Goal: Task Accomplishment & Management: Manage account settings

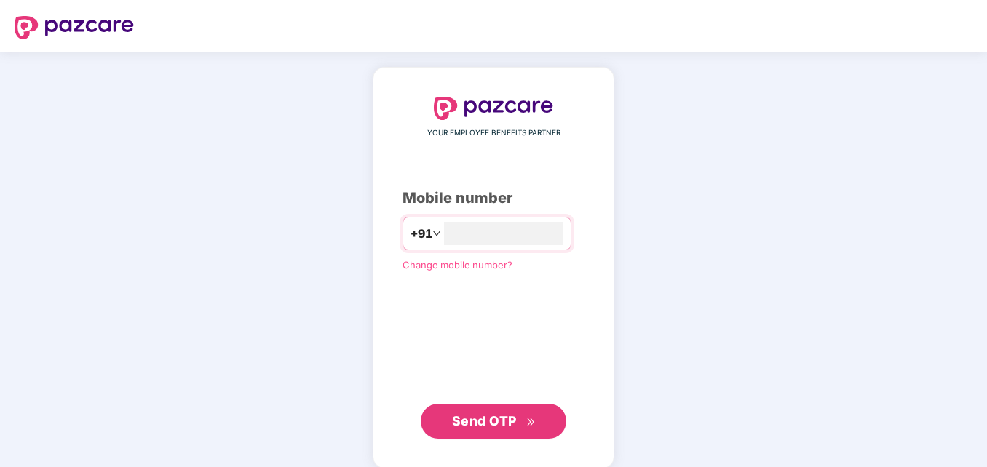
type input "**********"
click at [504, 425] on span "Send OTP" at bounding box center [484, 419] width 65 height 15
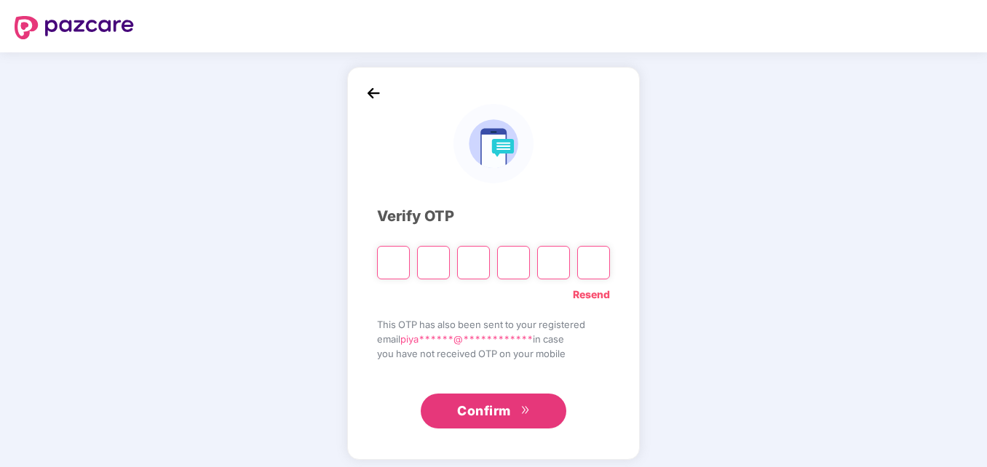
type input "*"
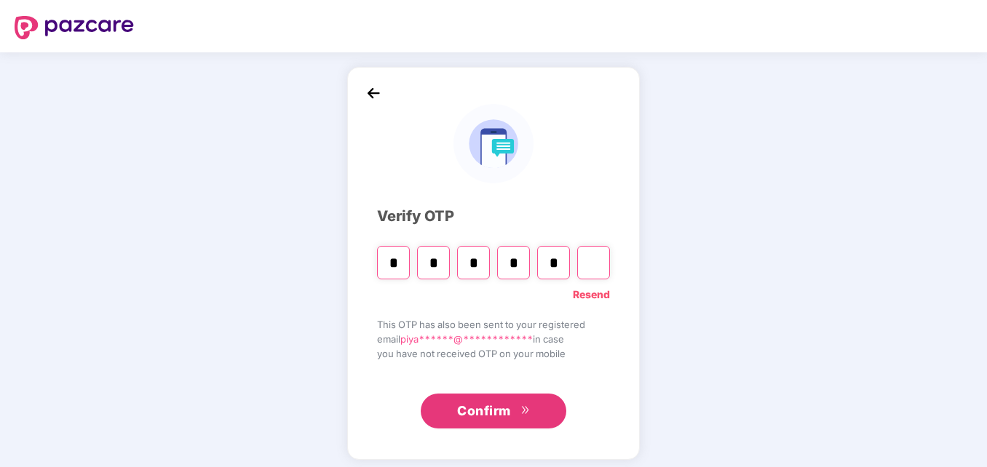
type input "*"
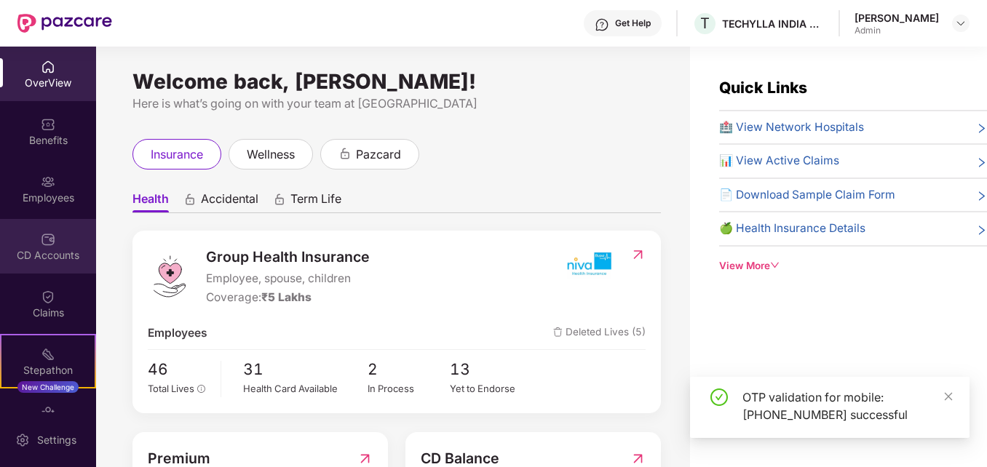
click at [52, 245] on img at bounding box center [48, 239] width 15 height 15
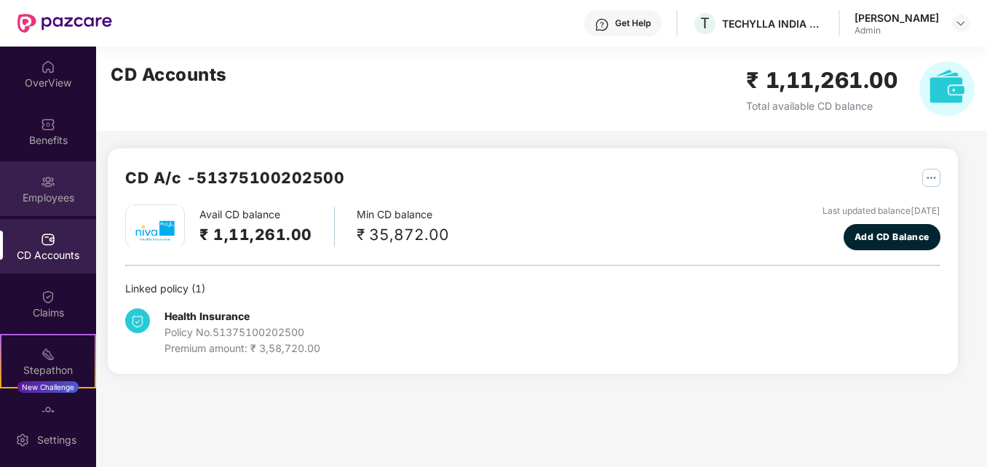
click at [44, 189] on img at bounding box center [48, 182] width 15 height 15
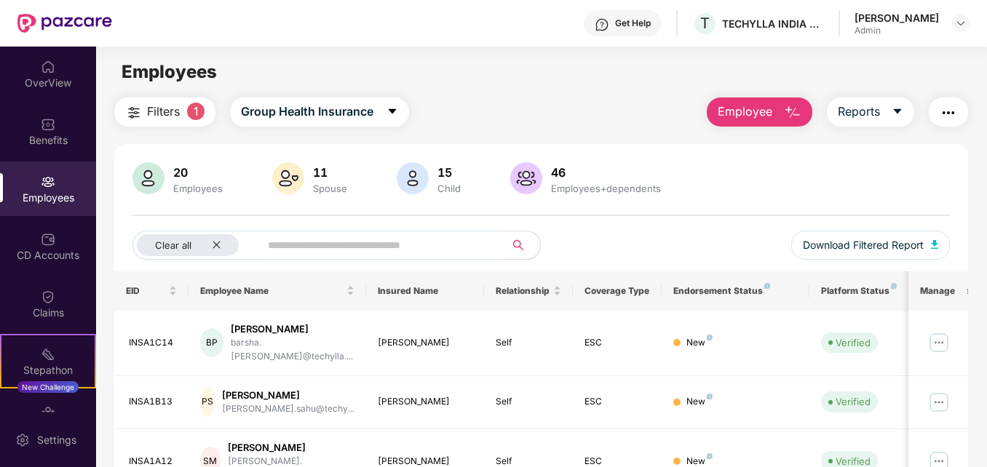
click at [793, 111] on img "button" at bounding box center [792, 112] width 17 height 17
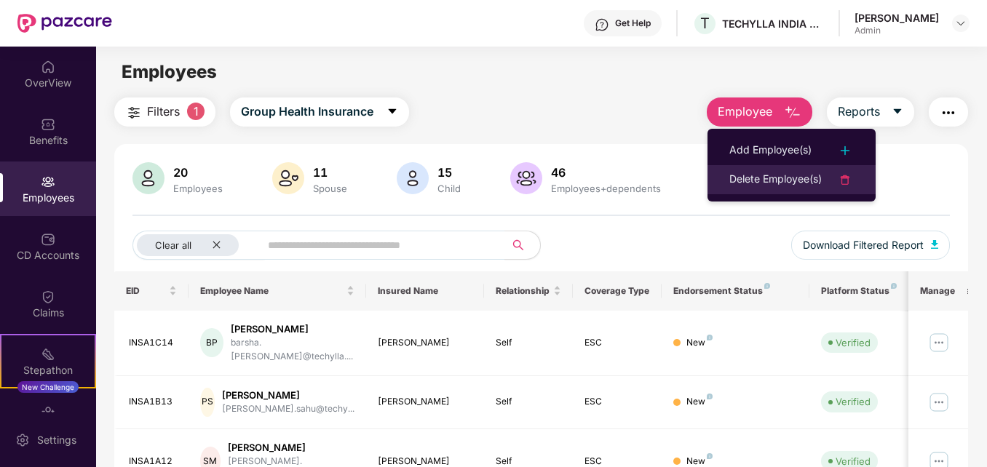
click at [761, 176] on div "Delete Employee(s)" at bounding box center [775, 179] width 92 height 17
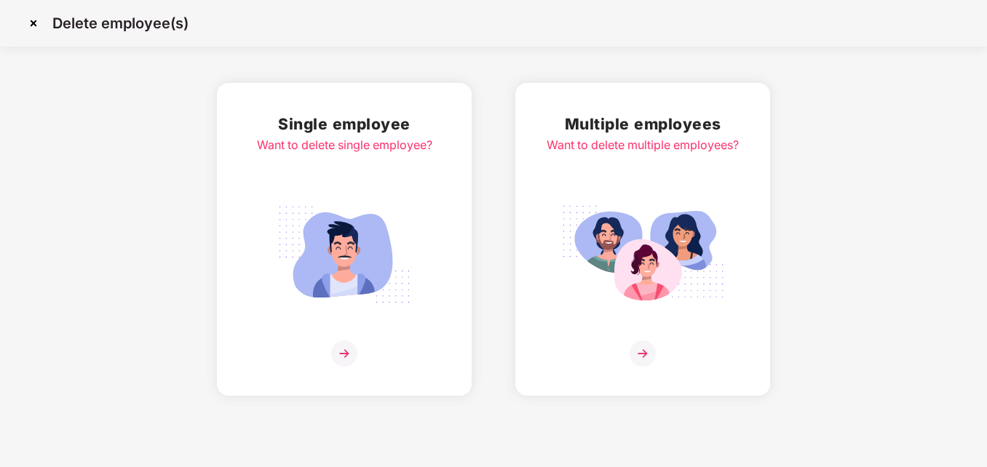
click at [339, 351] on img at bounding box center [344, 354] width 26 height 26
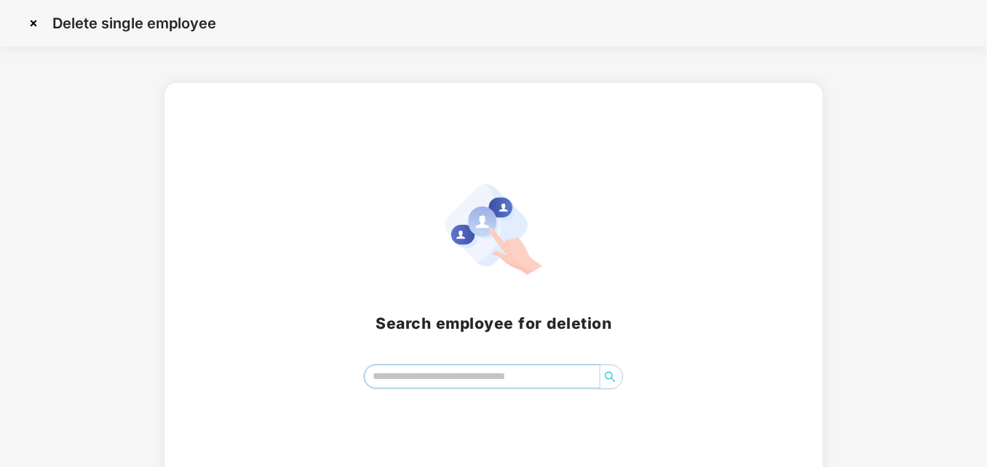
click at [402, 381] on input "search" at bounding box center [482, 376] width 235 height 22
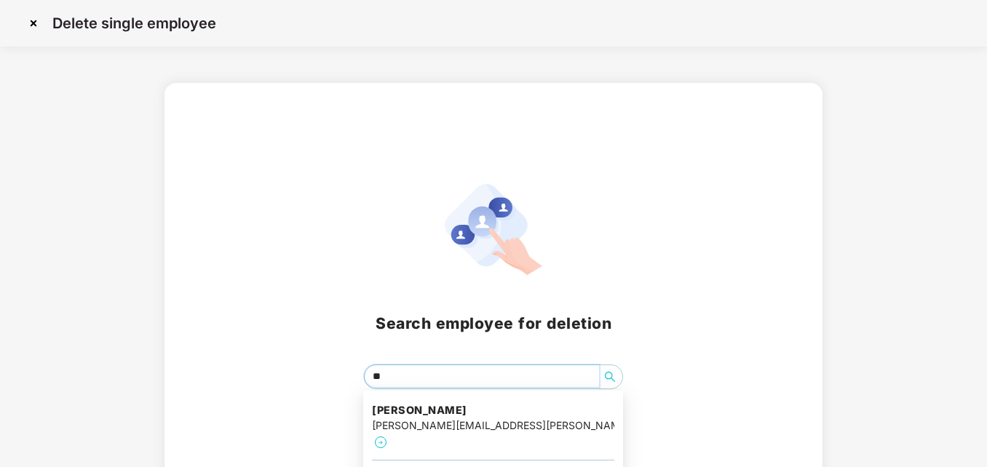
type input "***"
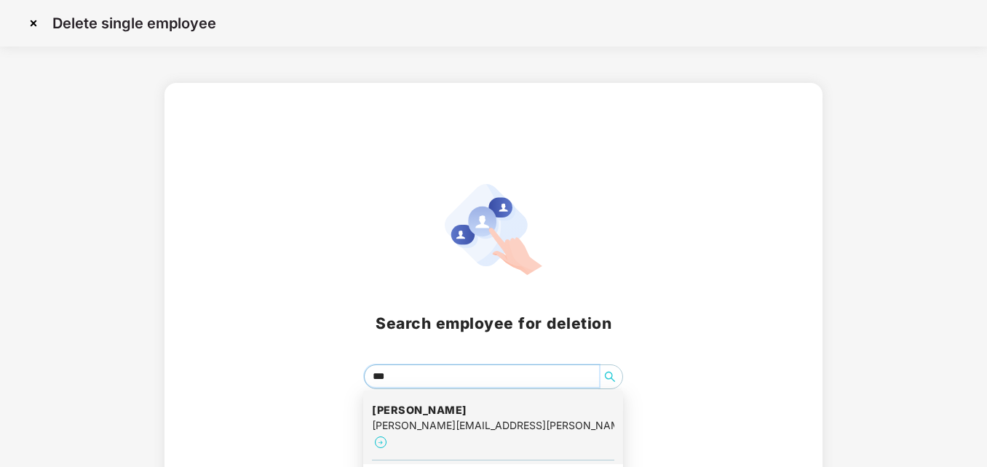
click at [421, 436] on div "Somsankar Maitra somsankar.maitra@techylla.com" at bounding box center [493, 428] width 242 height 66
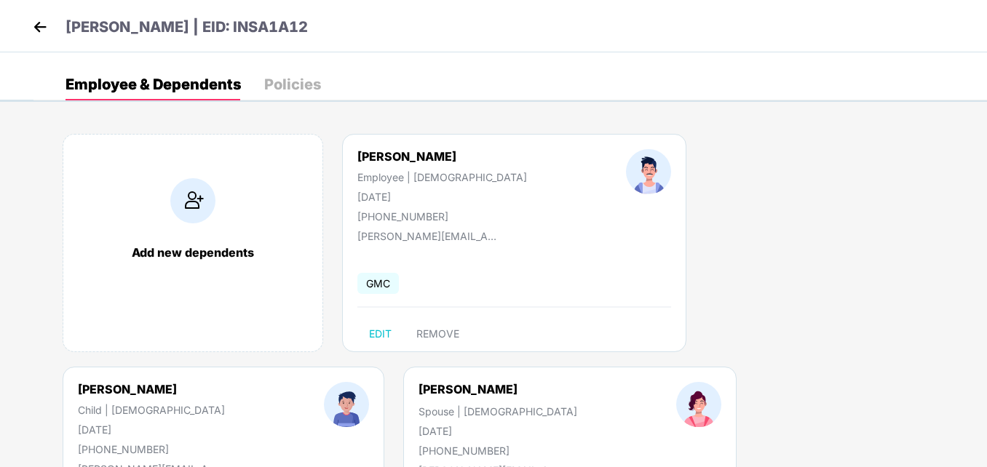
click at [956, 178] on div "Add new dependents Somsankar Maitra Employee | Male 05 Jan 1978 +919830939399 s…" at bounding box center [510, 367] width 954 height 510
click at [438, 335] on span "REMOVE" at bounding box center [437, 334] width 43 height 12
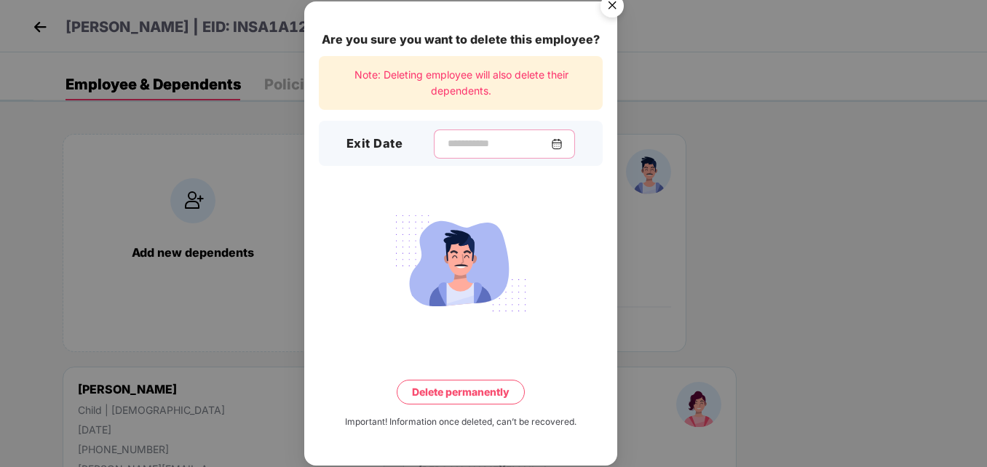
click at [459, 147] on input at bounding box center [498, 143] width 105 height 15
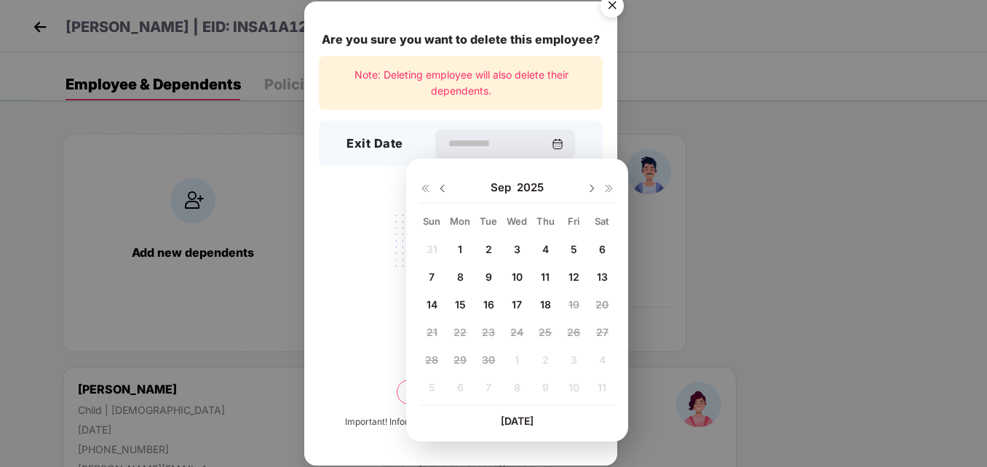
click at [516, 300] on span "17" at bounding box center [517, 304] width 10 height 12
type input "**********"
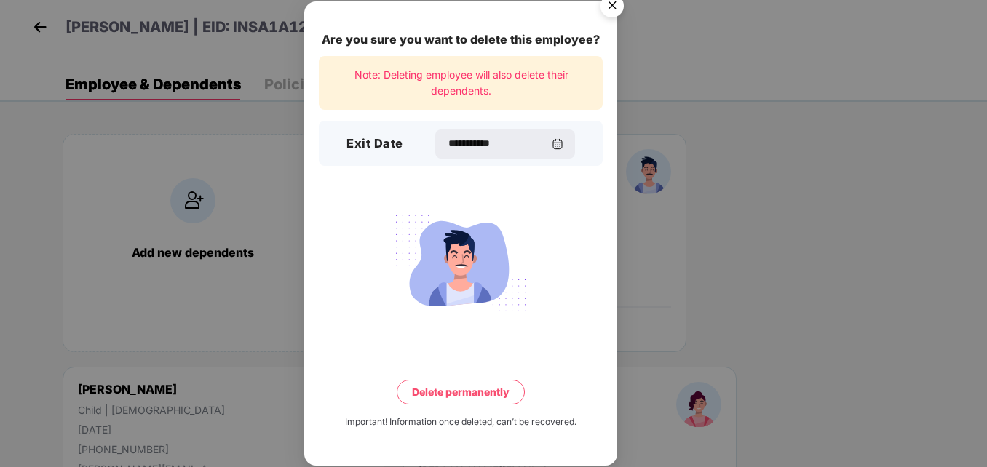
click at [457, 392] on button "Delete permanently" at bounding box center [461, 392] width 128 height 25
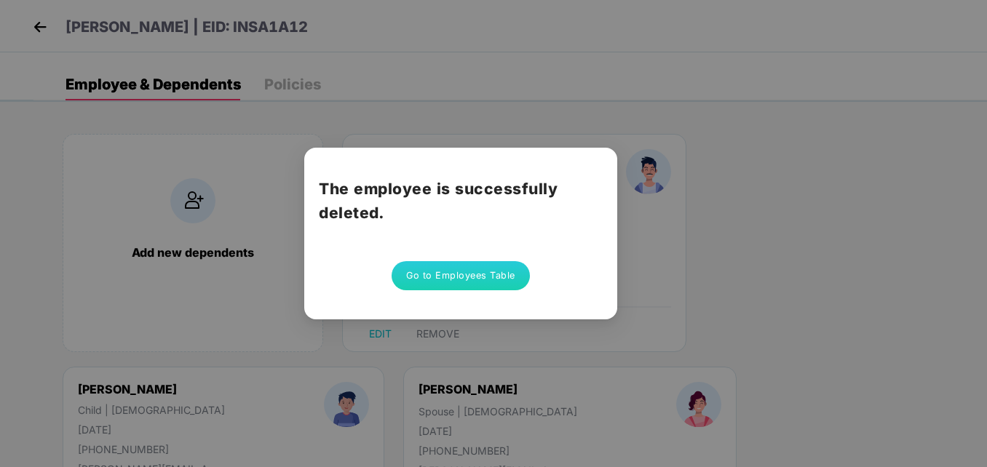
click at [430, 279] on button "Go to Employees Table" at bounding box center [461, 275] width 138 height 29
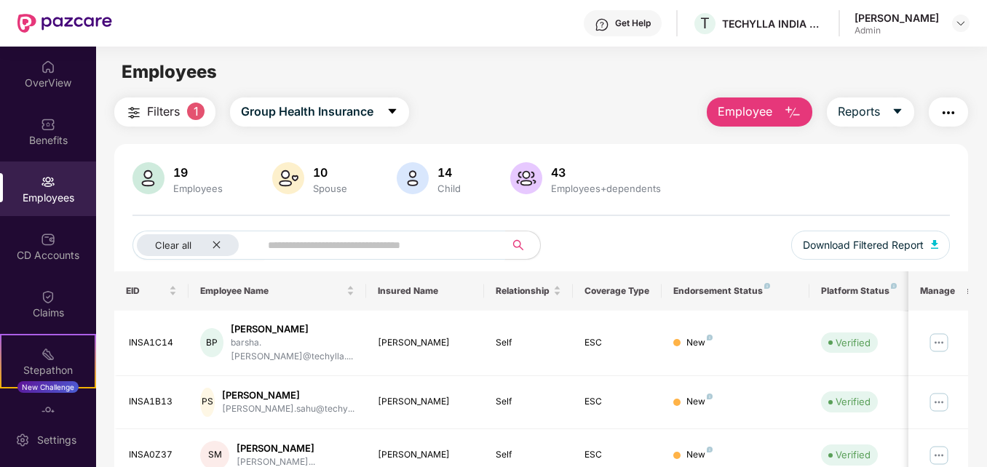
click at [293, 251] on input "text" at bounding box center [376, 245] width 217 height 22
click at [212, 250] on div "Clear all" at bounding box center [188, 245] width 102 height 22
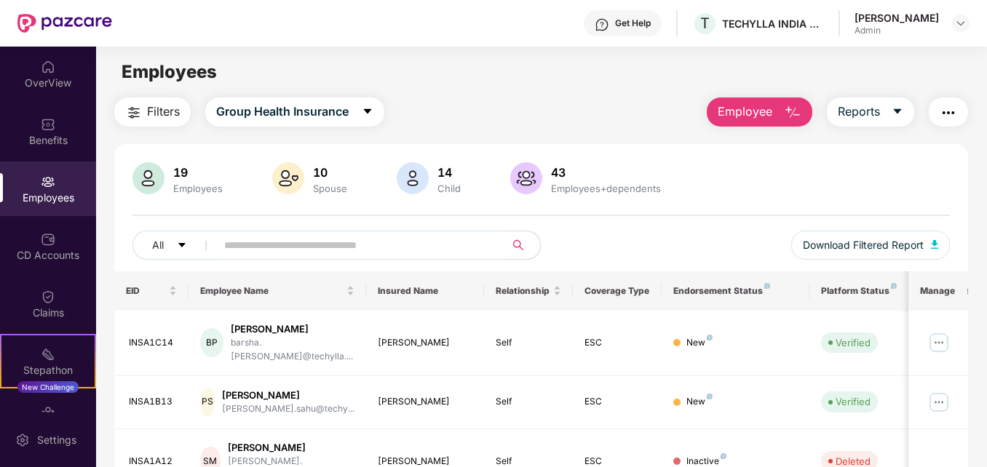
click at [247, 245] on input "text" at bounding box center [354, 245] width 261 height 22
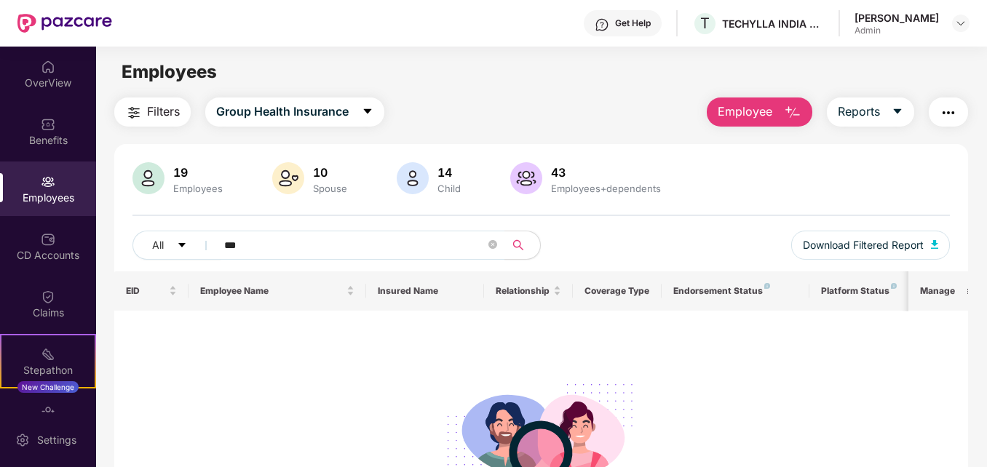
click at [196, 394] on div at bounding box center [541, 440] width 831 height 148
click at [265, 253] on input "***" at bounding box center [354, 245] width 261 height 22
type input "*"
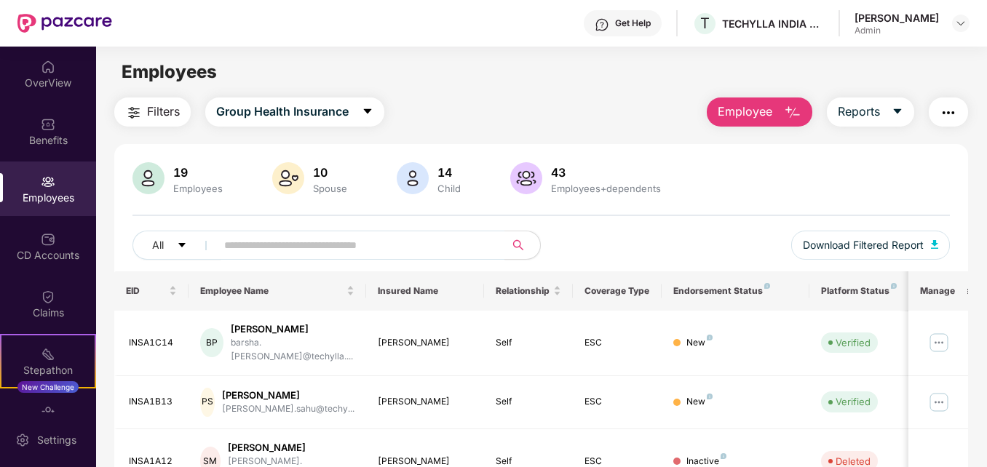
click at [325, 429] on td "SM Somsankar Maitra somsankar.maitra@techy..." at bounding box center [278, 462] width 178 height 66
